Goal: Find specific page/section: Find specific page/section

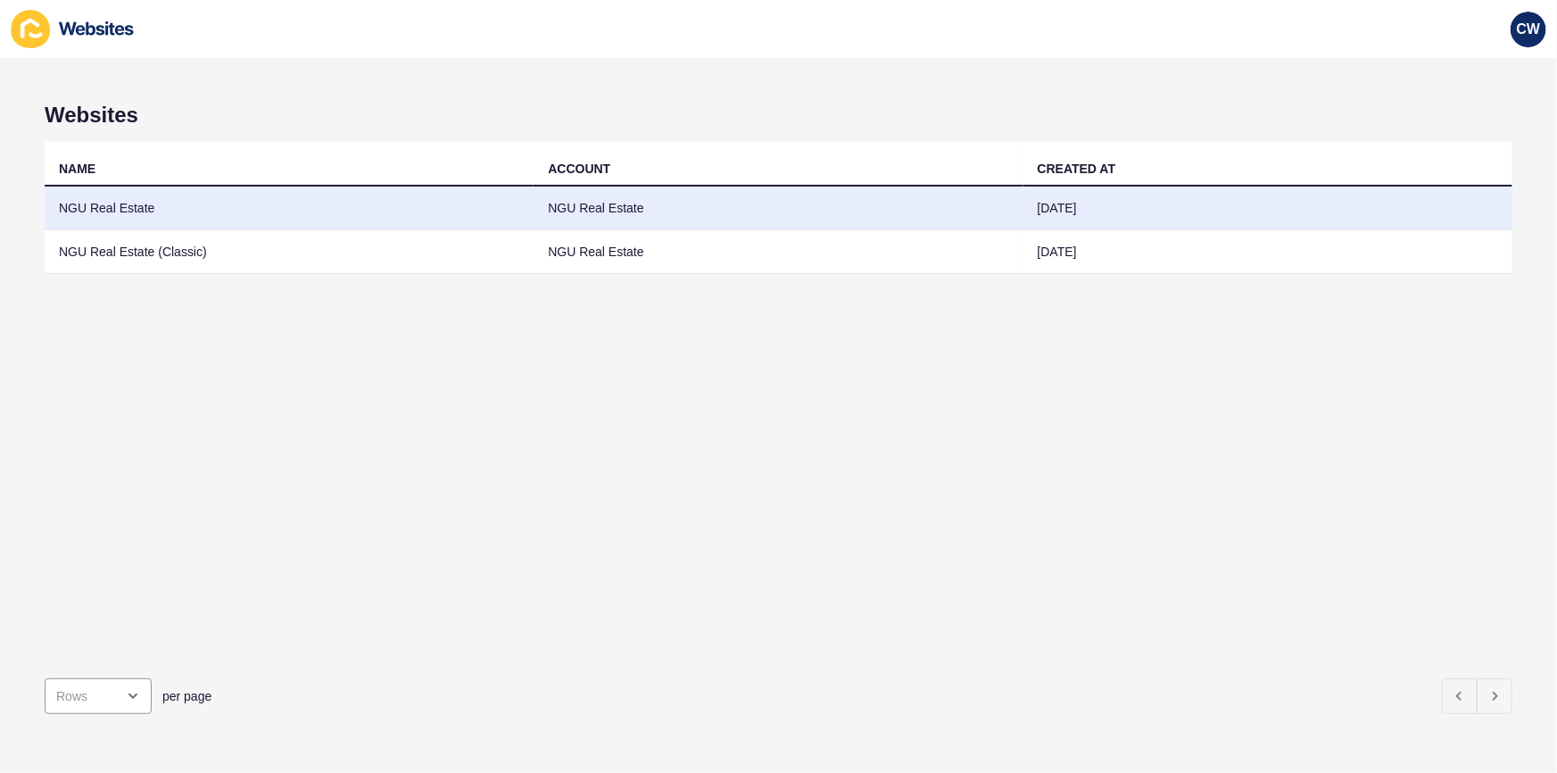
click at [305, 205] on td "NGU Real Estate" at bounding box center [289, 209] width 489 height 44
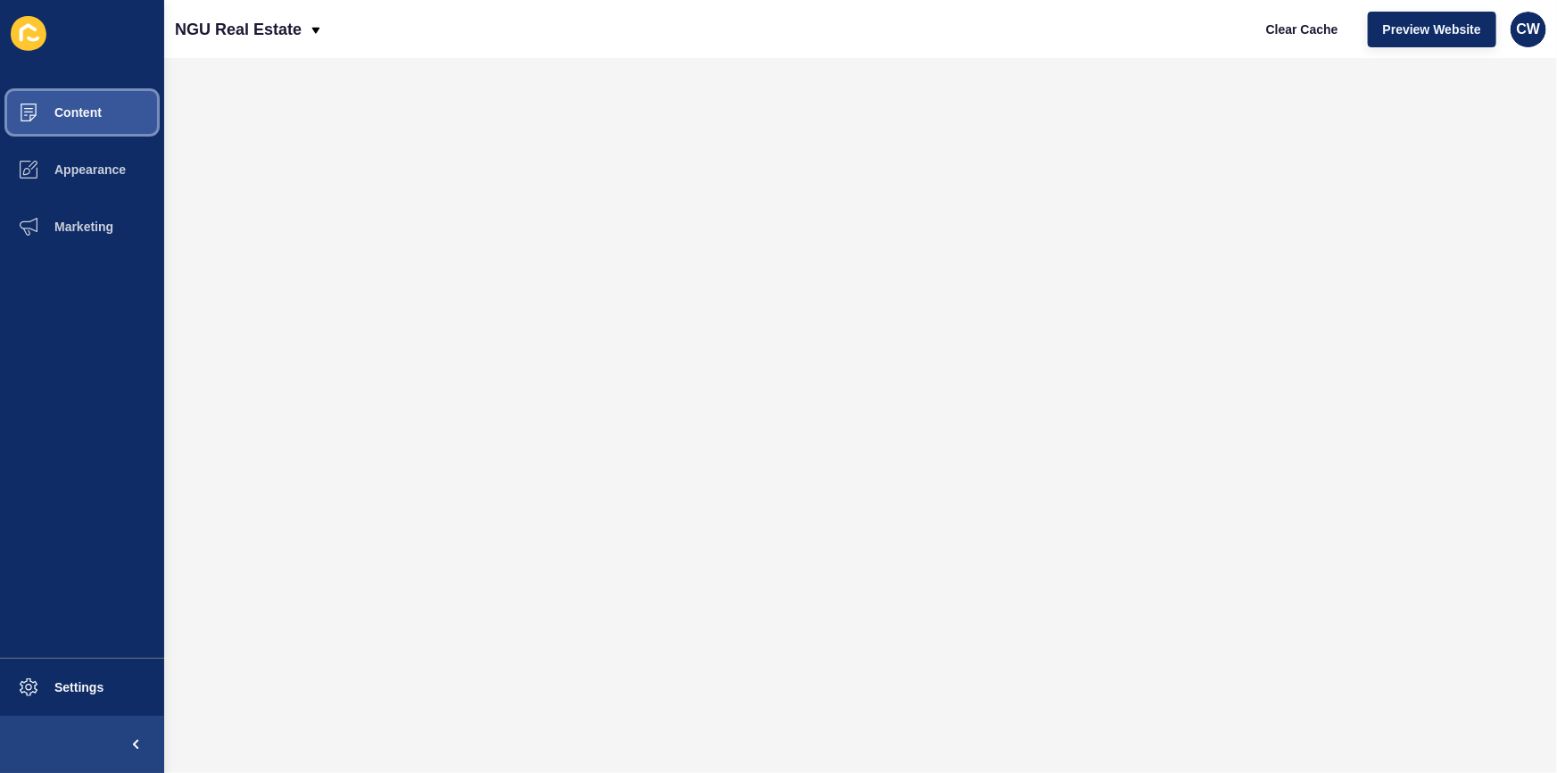
click at [106, 116] on button "Content" at bounding box center [82, 112] width 164 height 57
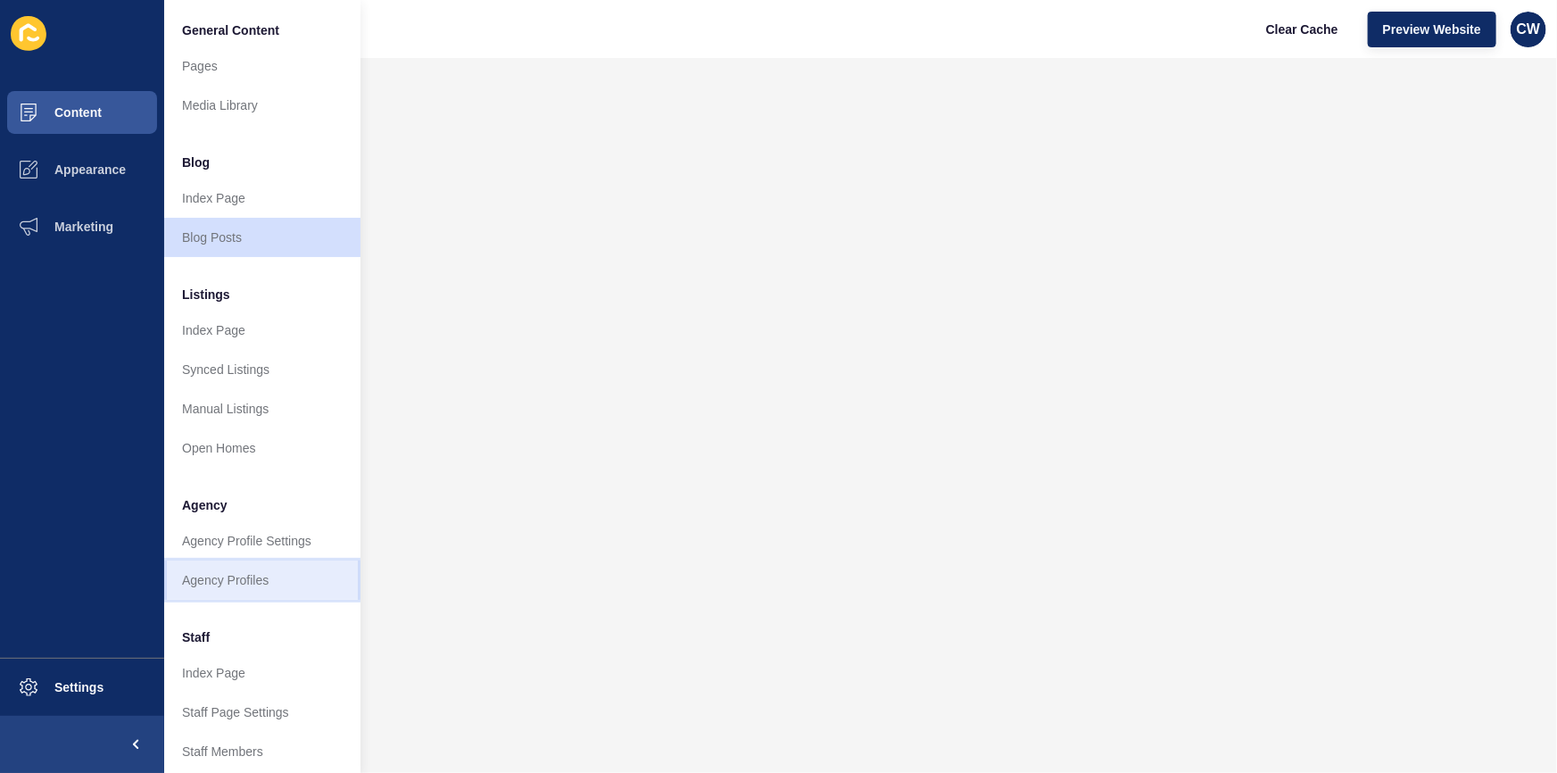
click at [317, 581] on link "Agency Profiles" at bounding box center [262, 580] width 196 height 39
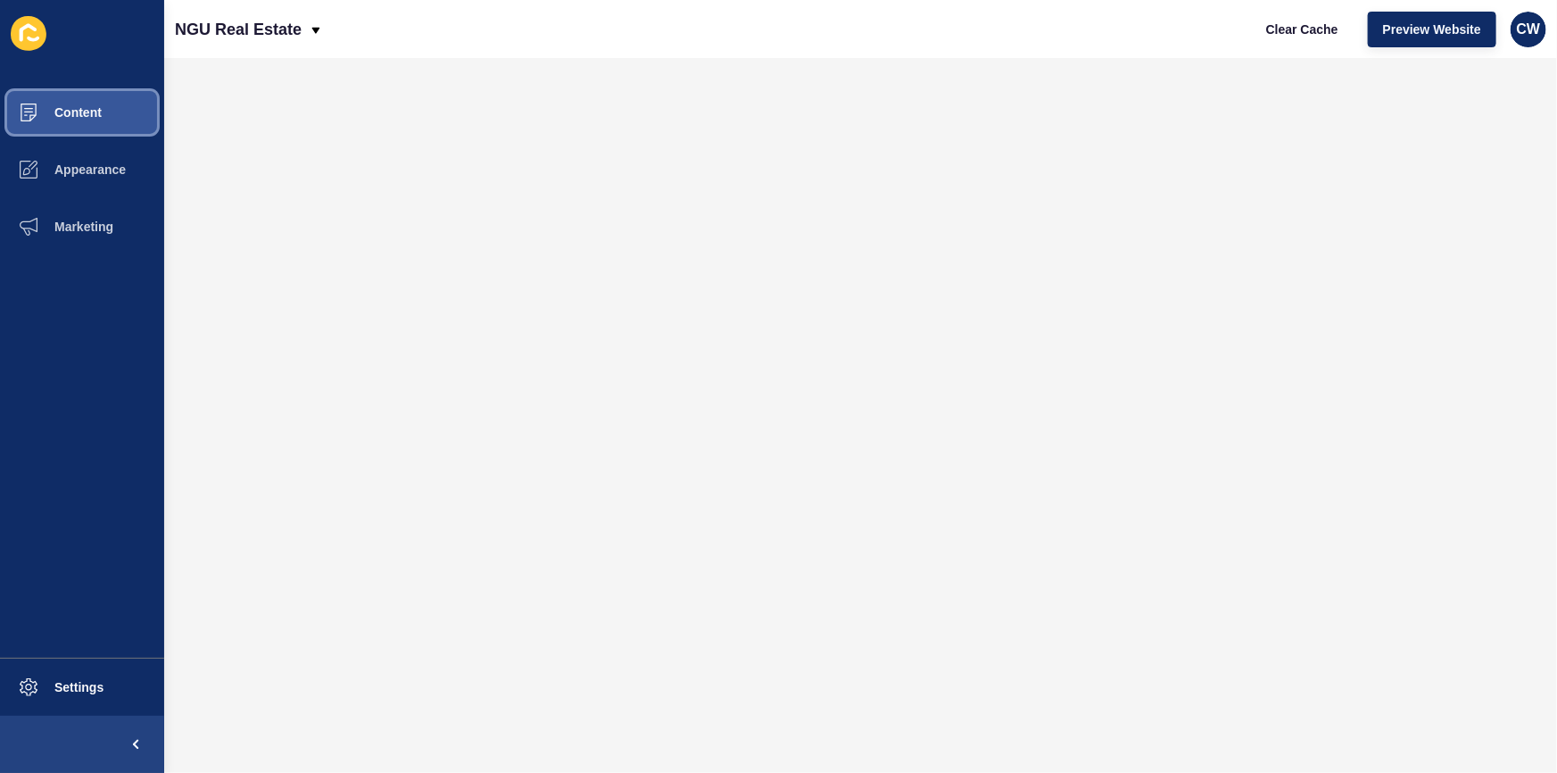
click at [104, 113] on button "Content" at bounding box center [82, 112] width 164 height 57
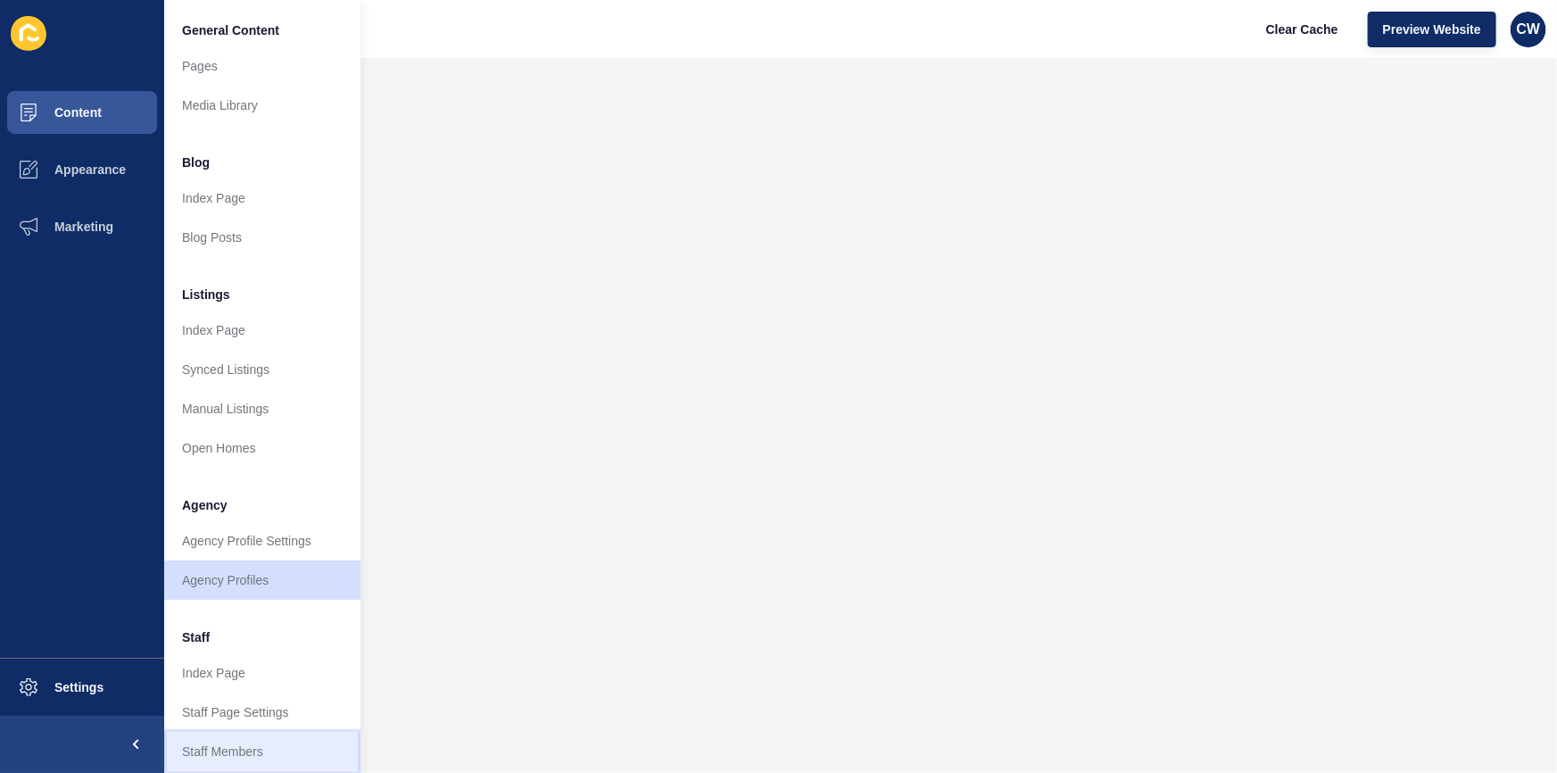
click at [254, 750] on link "Staff Members" at bounding box center [262, 751] width 196 height 39
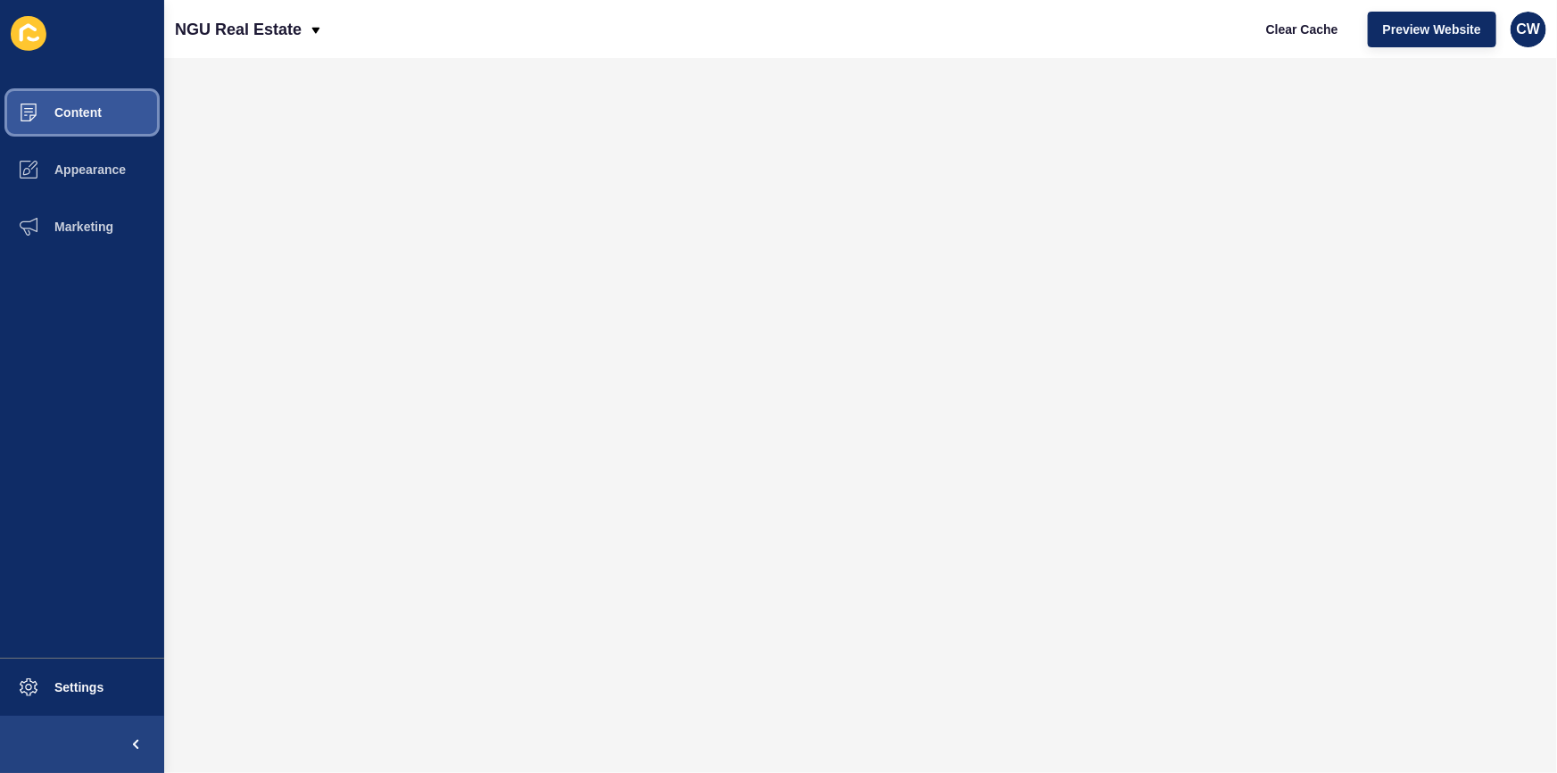
click at [78, 113] on span "Content" at bounding box center [49, 112] width 104 height 14
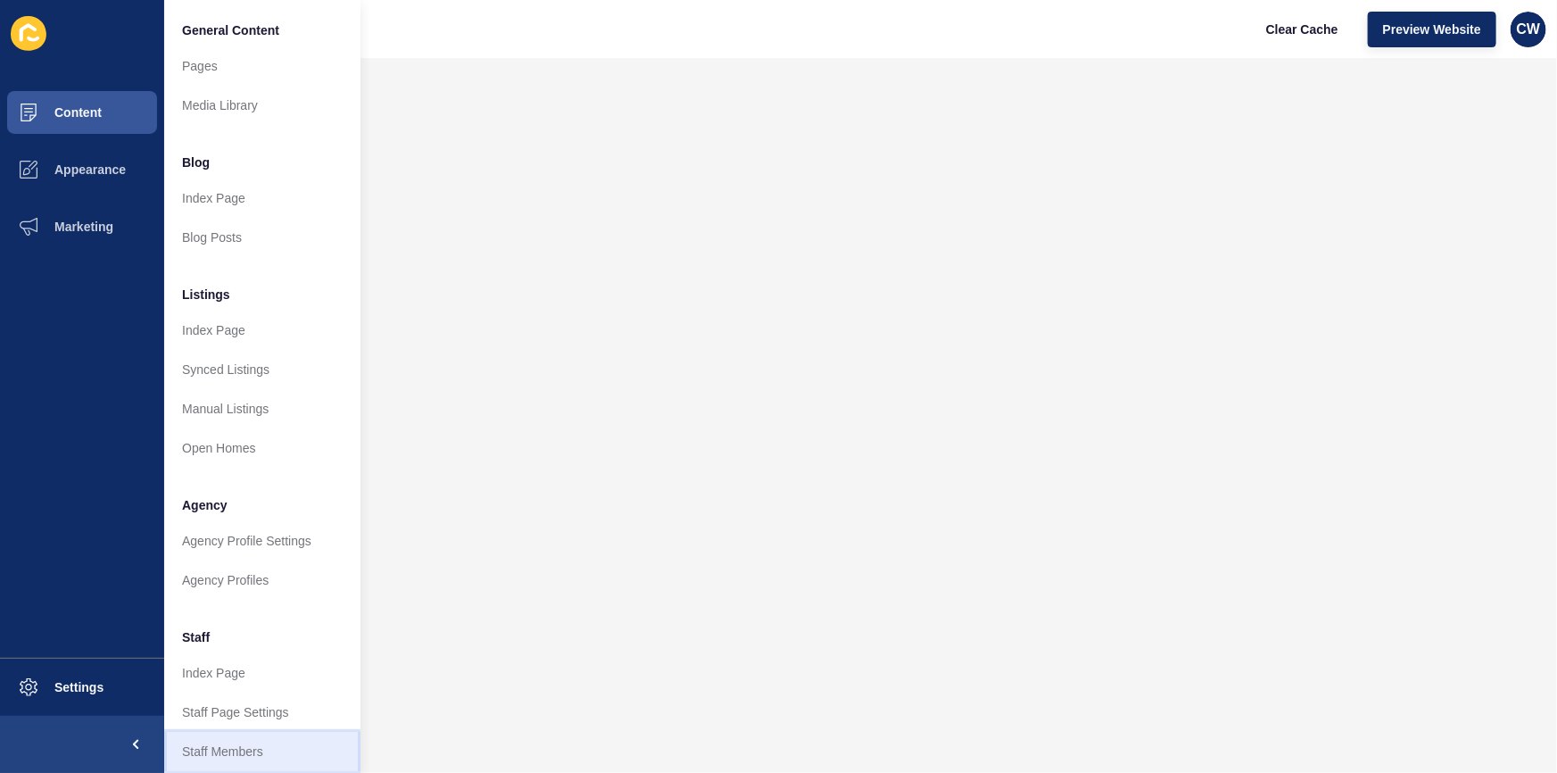
click at [286, 751] on link "Staff Members" at bounding box center [262, 751] width 196 height 39
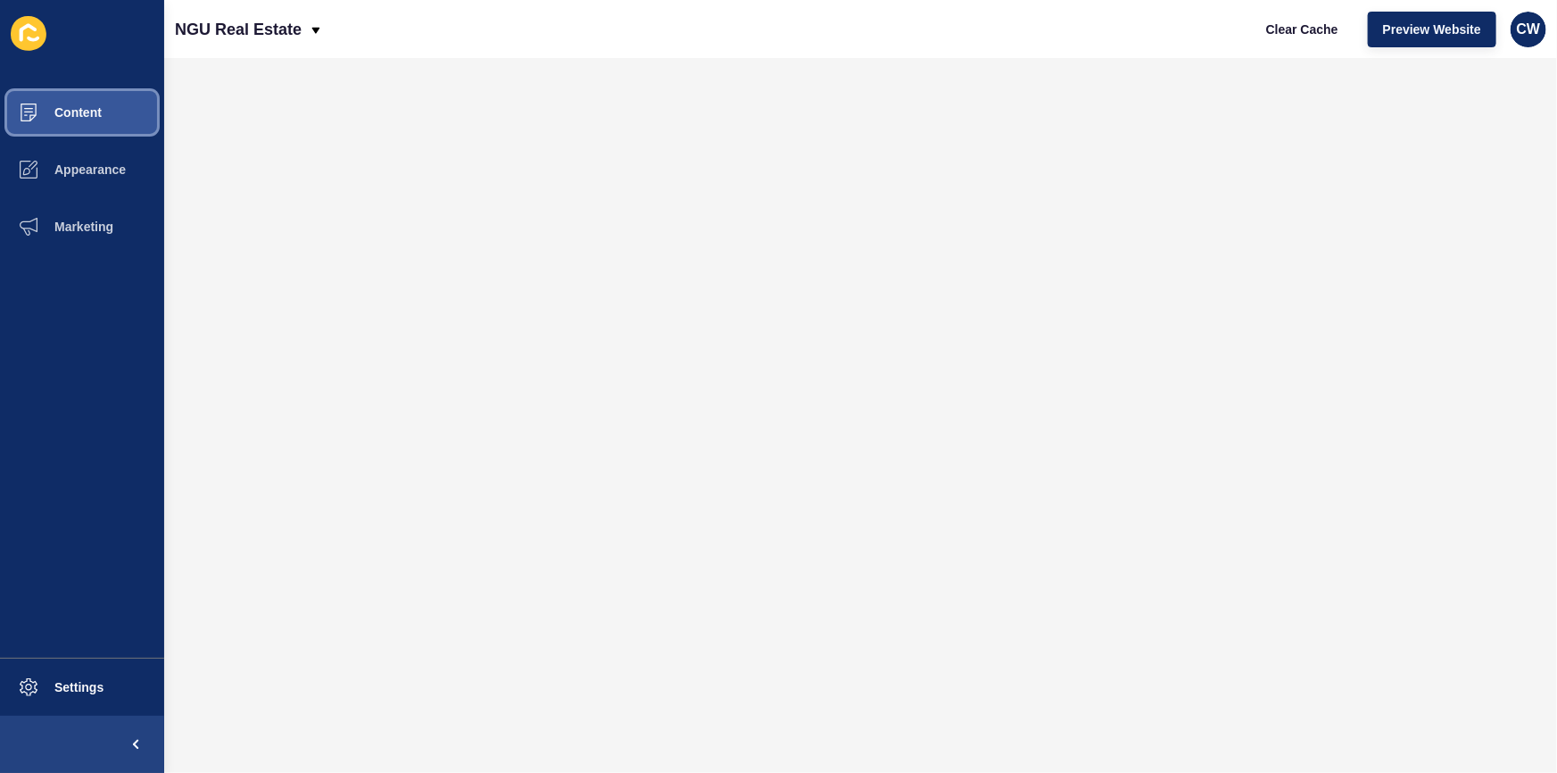
click at [95, 120] on button "Content" at bounding box center [82, 112] width 164 height 57
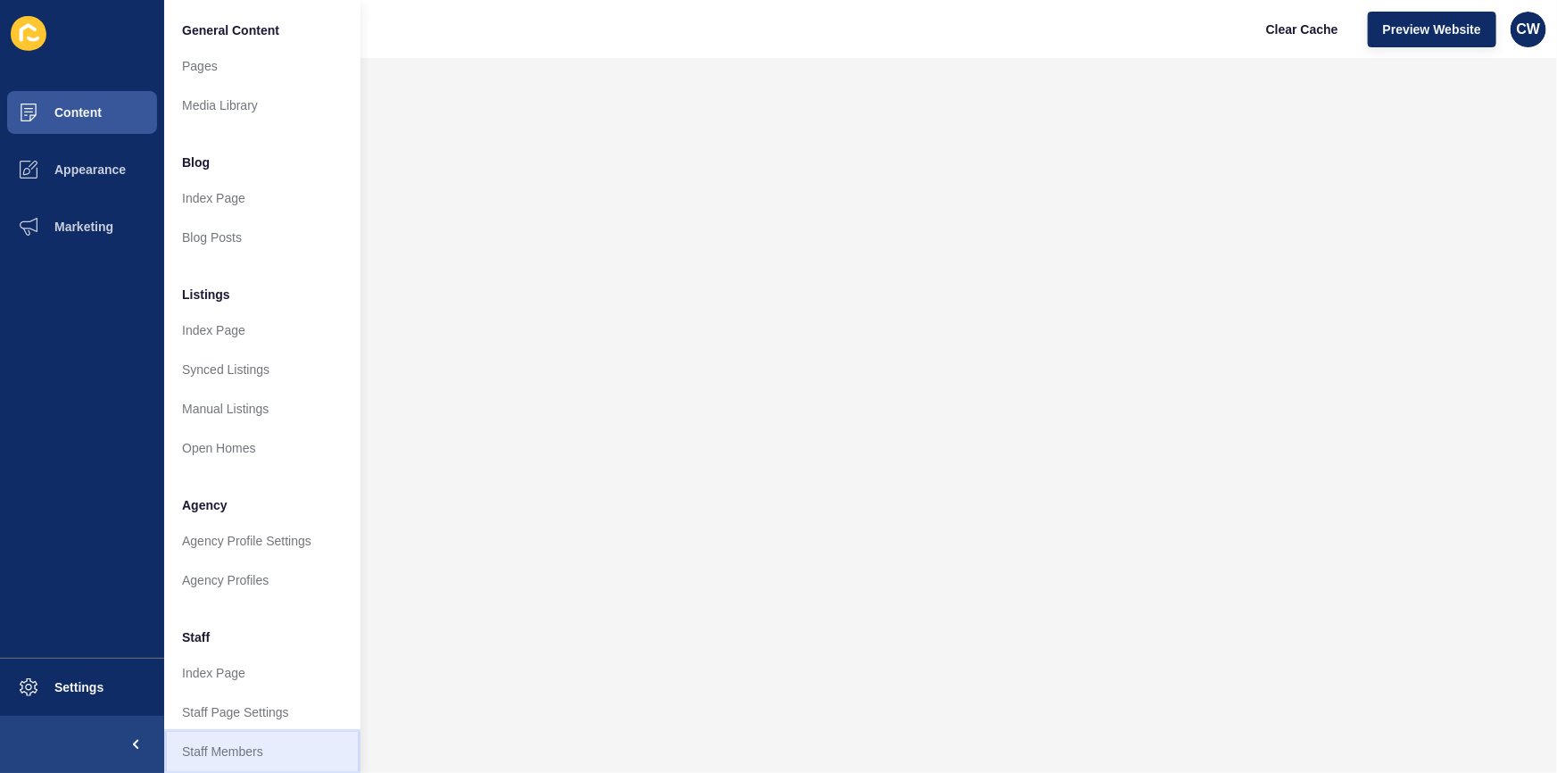
click at [244, 745] on link "Staff Members" at bounding box center [262, 751] width 196 height 39
